Goal: Navigation & Orientation: Find specific page/section

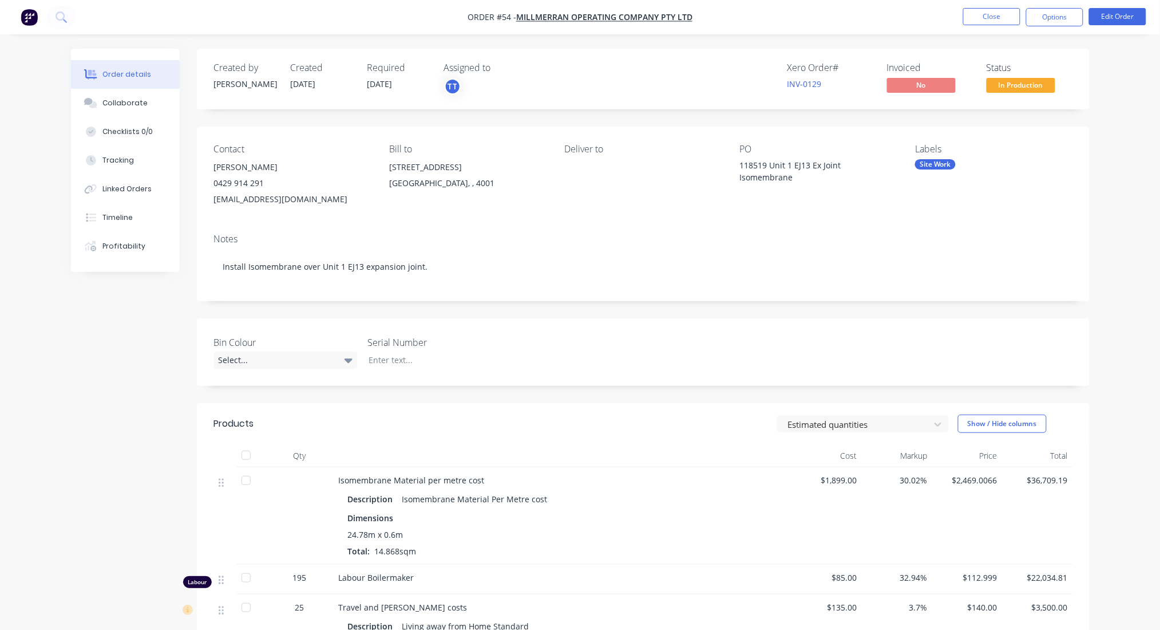
click at [1119, 131] on div "Order details Collaborate Checklists 0/0 Tracking Linked Orders Timeline Profit…" at bounding box center [580, 423] width 1160 height 846
click at [1143, 101] on div "Order details Collaborate Checklists 0/0 Tracking Linked Orders Timeline Profit…" at bounding box center [580, 423] width 1160 height 846
click at [981, 18] on button "Close" at bounding box center [991, 16] width 57 height 17
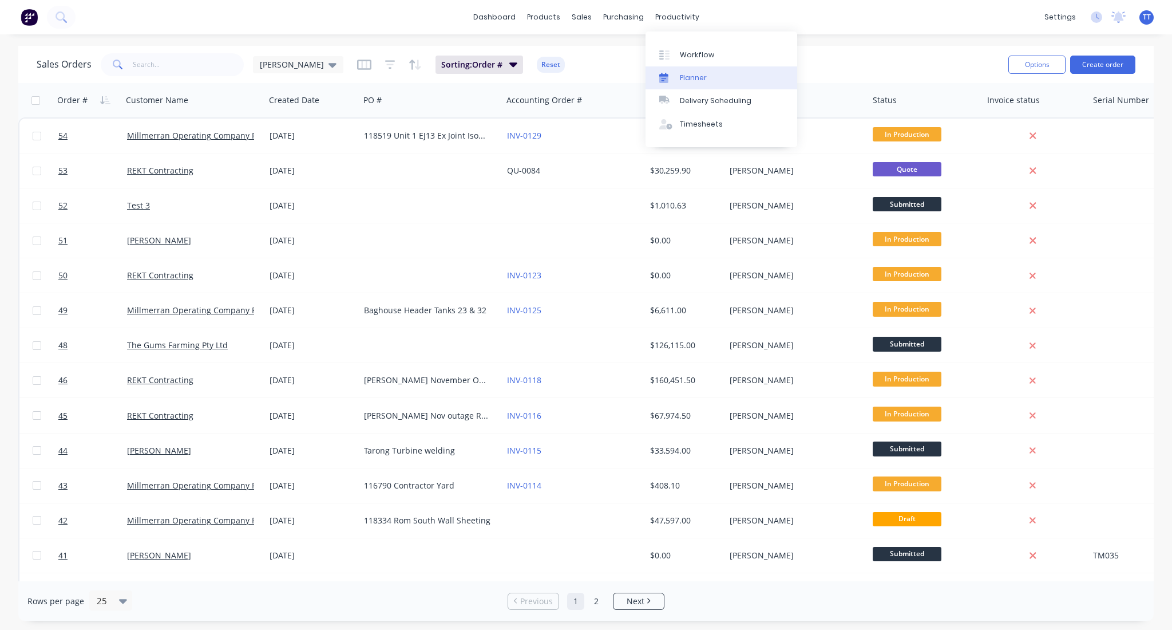
click at [692, 82] on div "Planner" at bounding box center [693, 78] width 27 height 10
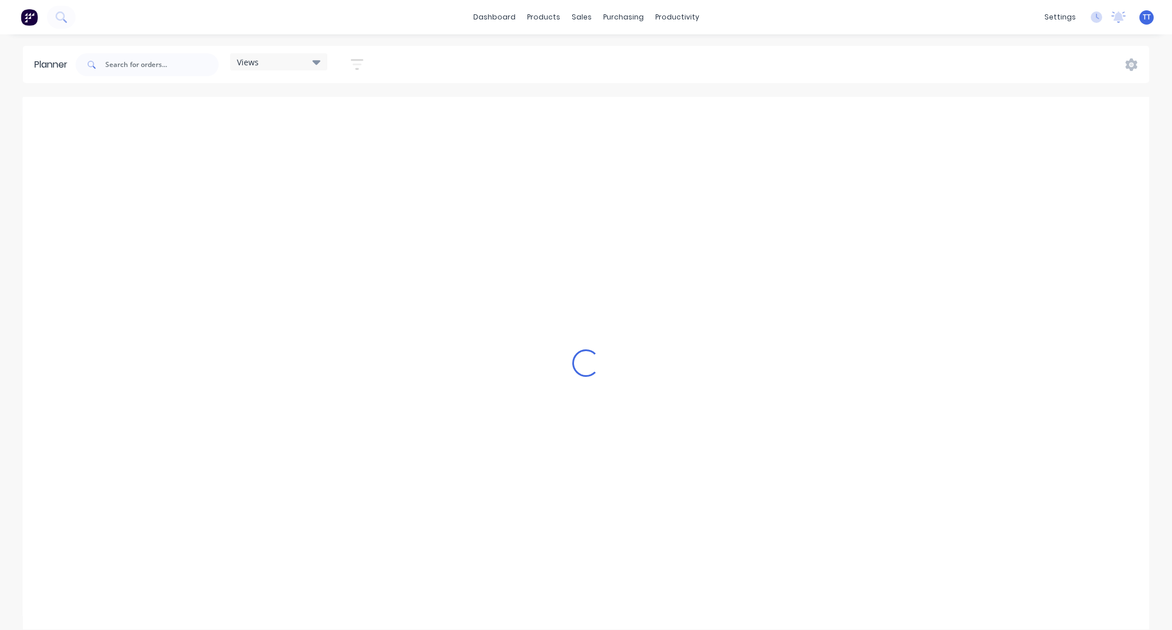
scroll to position [0, 2932]
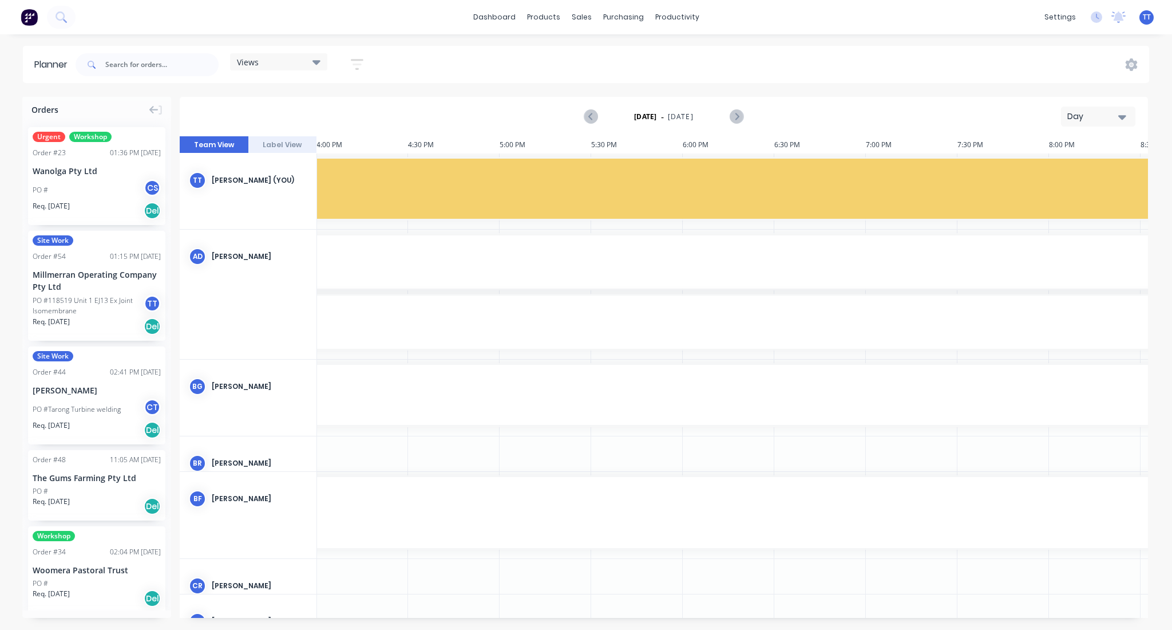
click at [1077, 114] on div "Day" at bounding box center [1094, 116] width 53 height 12
click at [1045, 170] on div "Week" at bounding box center [1077, 170] width 113 height 23
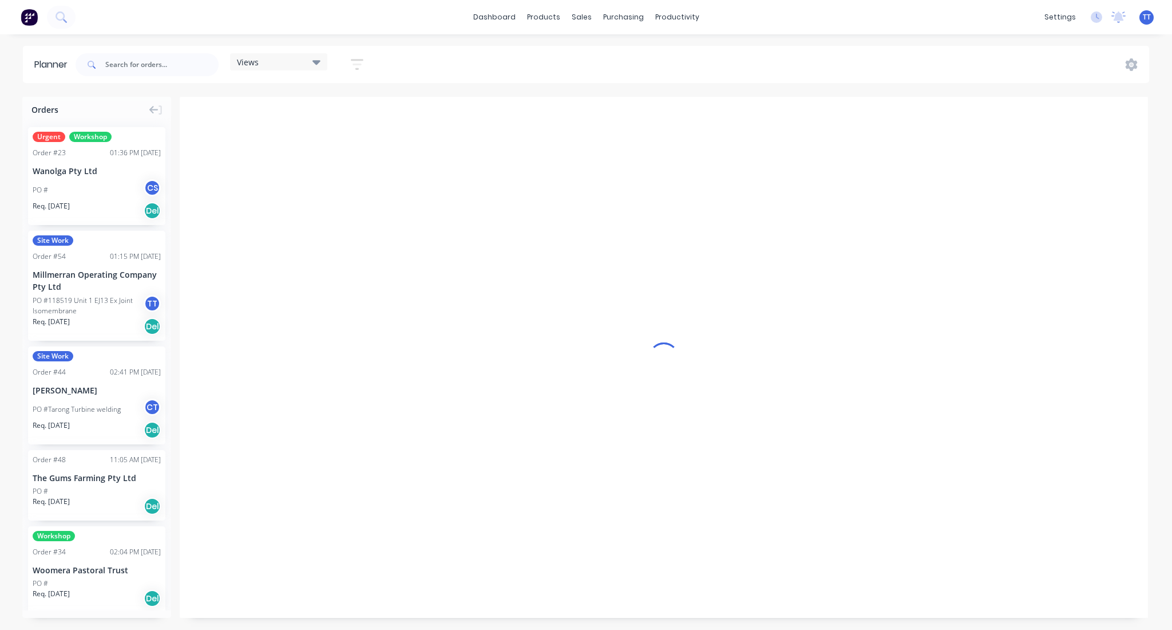
scroll to position [0, 1]
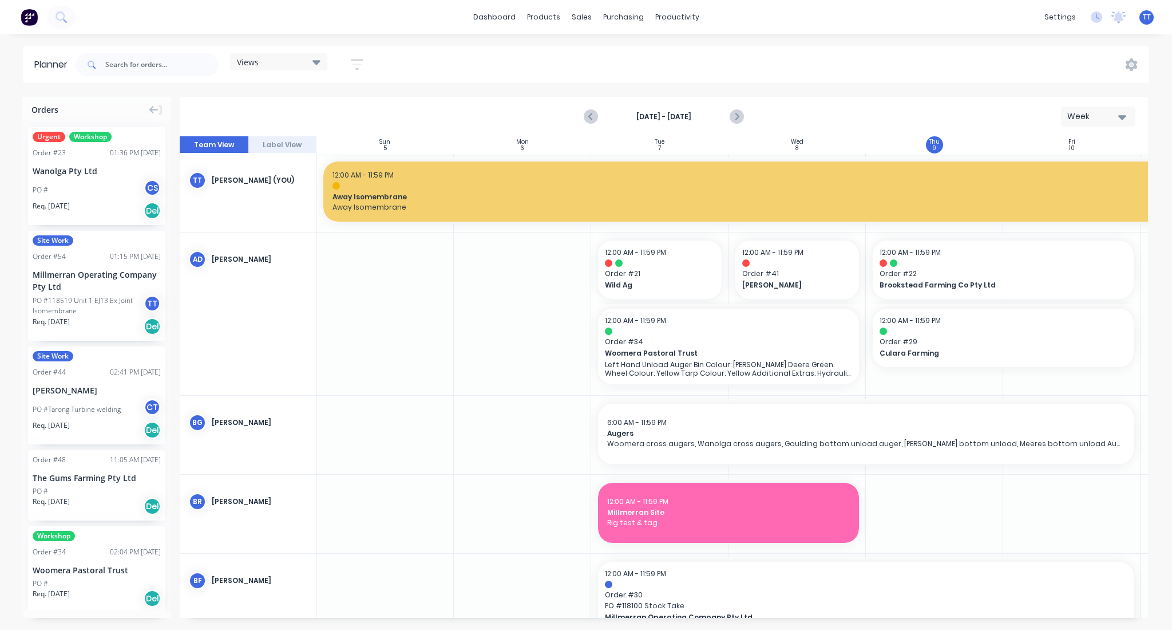
click at [1160, 619] on div "Orders Urgent Workshop Order # 23 01:36 PM [DATE] Wanolga Pty Ltd PO # CS Req. …" at bounding box center [586, 363] width 1172 height 532
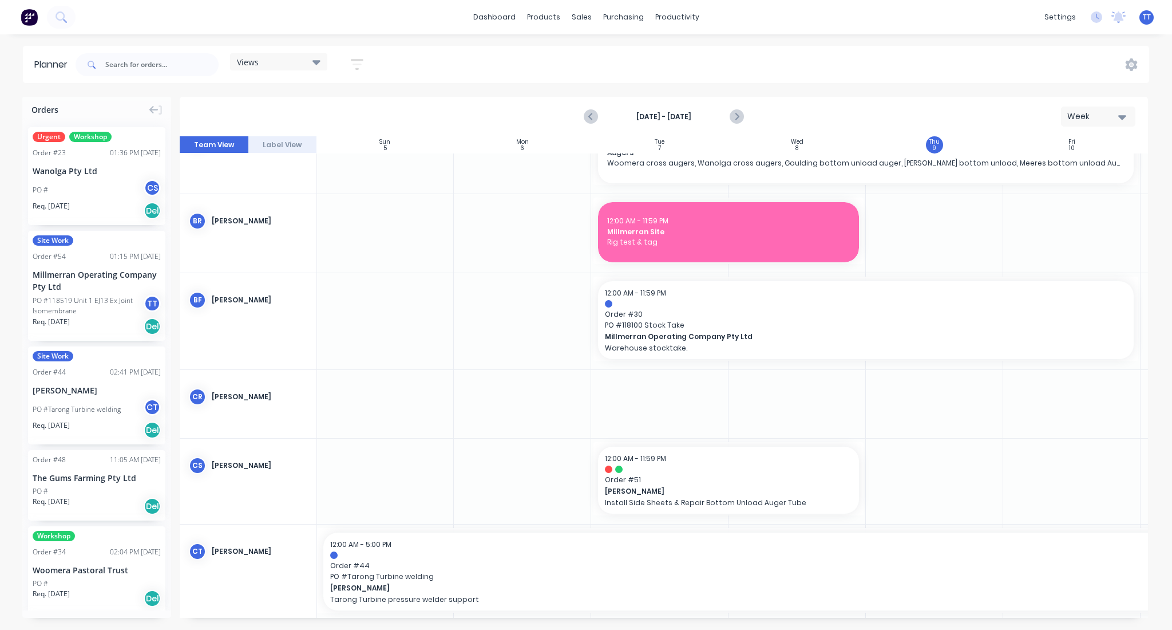
scroll to position [1671, 1]
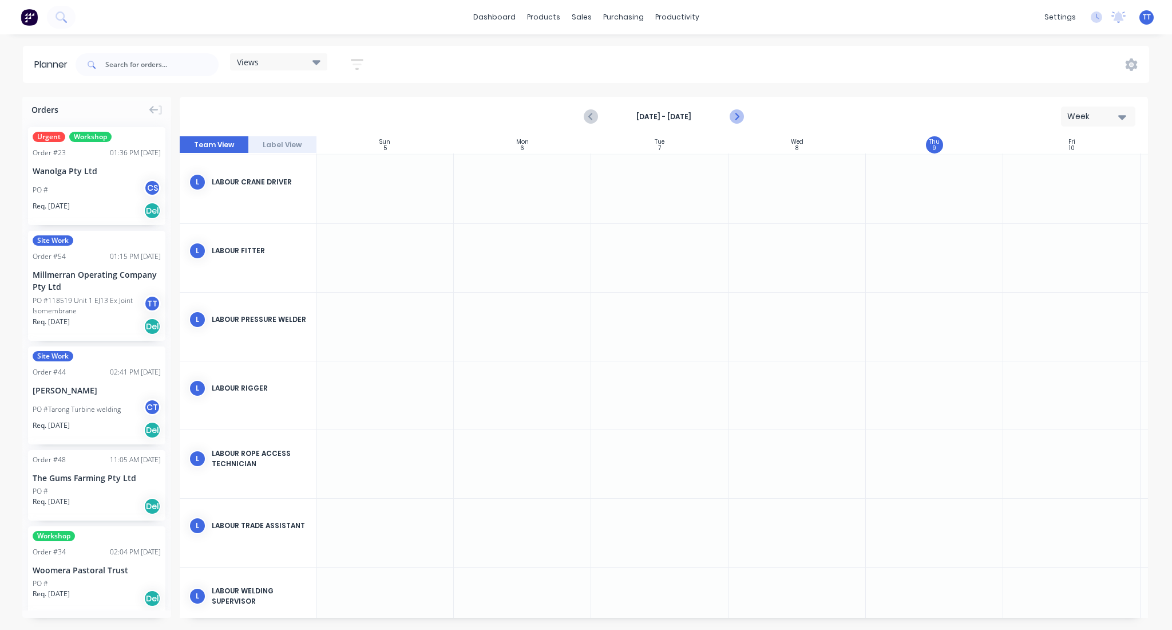
click at [737, 112] on icon "Next page" at bounding box center [736, 117] width 14 height 14
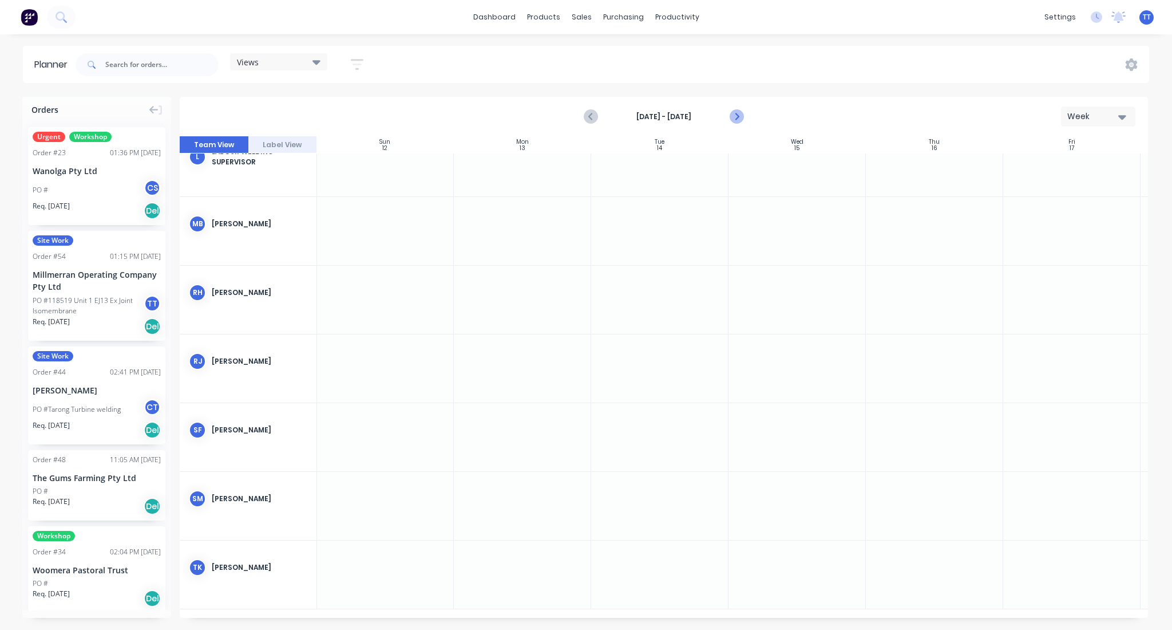
click at [735, 113] on icon "Next page" at bounding box center [736, 116] width 5 height 9
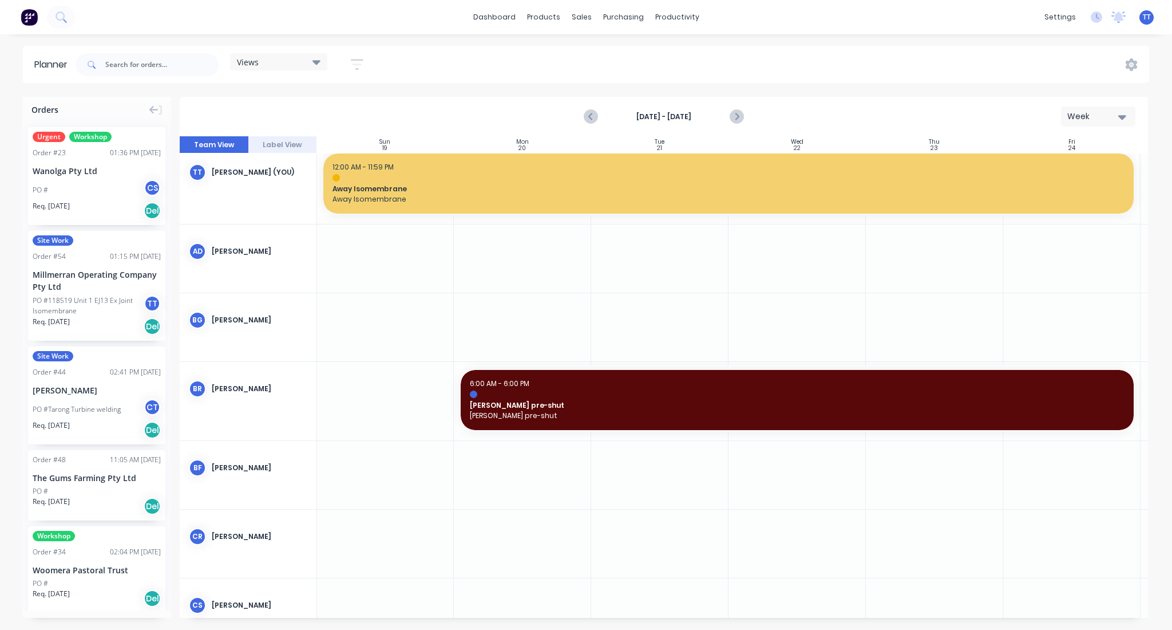
scroll to position [0, 1]
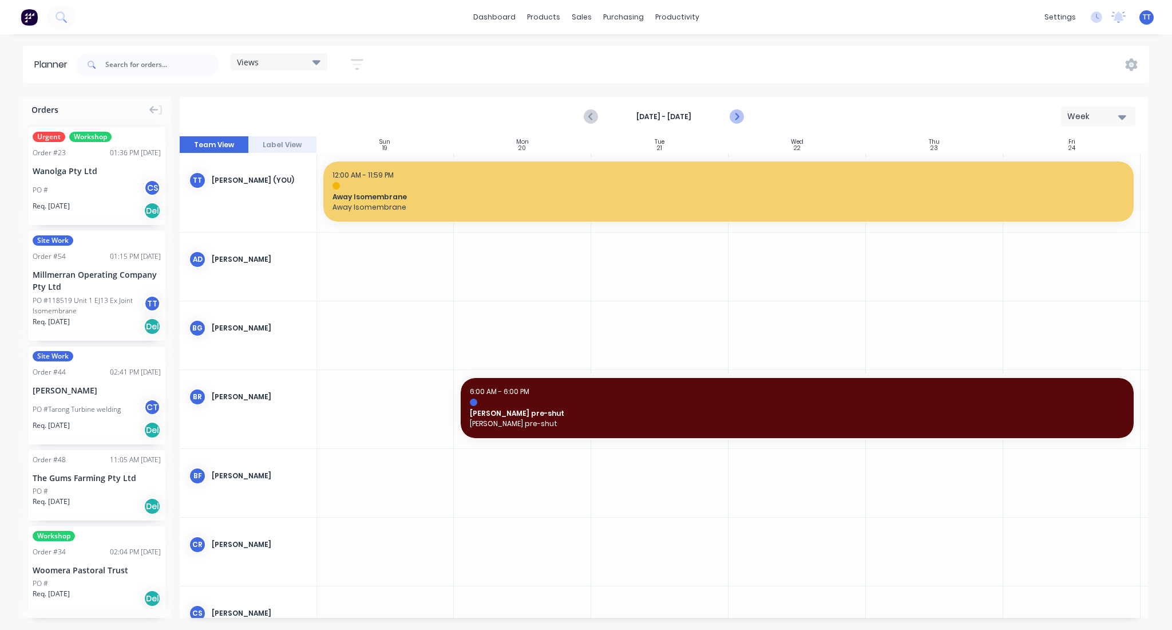
click at [736, 114] on icon "Next page" at bounding box center [736, 116] width 5 height 9
